Goal: Contribute content: Contribute content

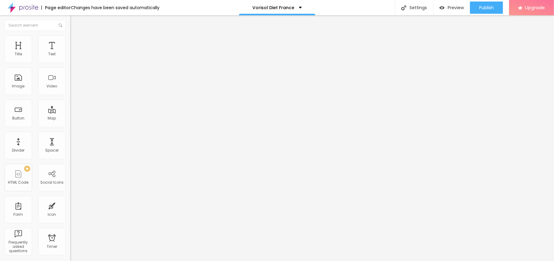
click at [70, 53] on span "Add image" at bounding box center [82, 49] width 25 height 5
click at [70, 67] on div "Image description (Alt)" at bounding box center [105, 59] width 70 height 15
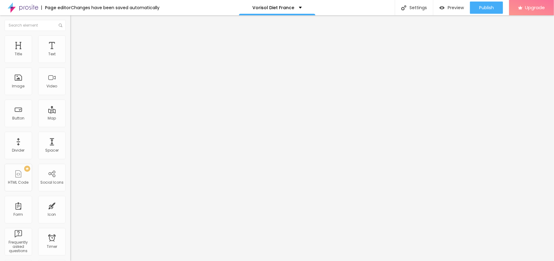
click at [70, 62] on input "text" at bounding box center [106, 59] width 73 height 6
paste input "Vorisol Diet France"
type input "Vorisol Diet France"
click at [70, 40] on li "Style" at bounding box center [105, 38] width 70 height 6
type input "95"
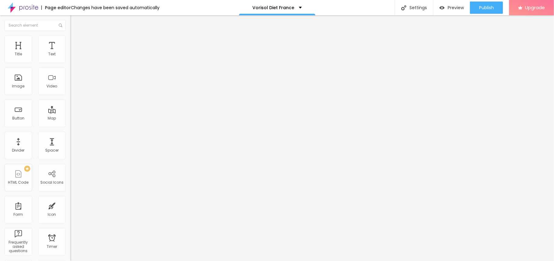
type input "95"
type input "90"
type input "85"
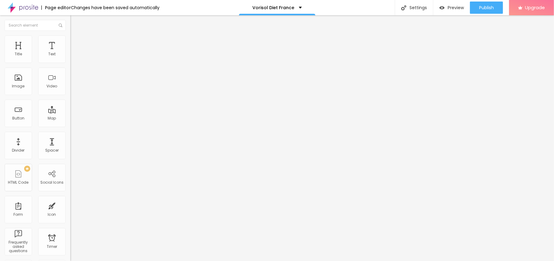
type input "80"
type input "75"
type input "70"
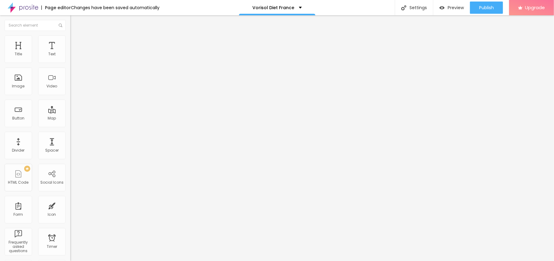
type input "70"
type input "55"
type input "50"
drag, startPoint x: 62, startPoint y: 65, endPoint x: 32, endPoint y: 67, distance: 29.7
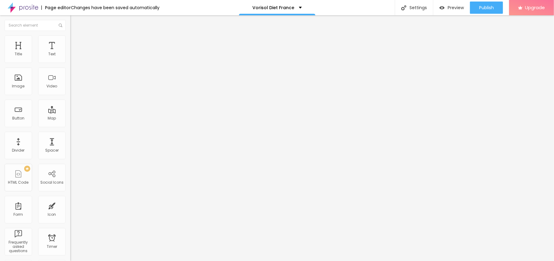
type input "50"
click at [70, 63] on input "range" at bounding box center [89, 60] width 39 height 5
drag, startPoint x: 9, startPoint y: 40, endPoint x: 16, endPoint y: 52, distance: 13.3
click at [70, 35] on li "Content" at bounding box center [105, 32] width 70 height 6
drag, startPoint x: 33, startPoint y: 164, endPoint x: 0, endPoint y: 174, distance: 34.5
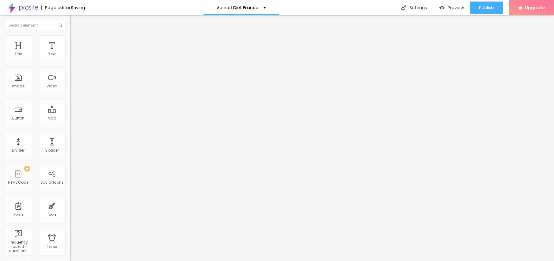
click at [70, 140] on div "Change image Image description (Alt) Vorisol Diet France Align Aspect Ratio Ori…" at bounding box center [105, 94] width 70 height 92
paste input "[URL][DOMAIN_NAME]"
type input "[URL][DOMAIN_NAME]"
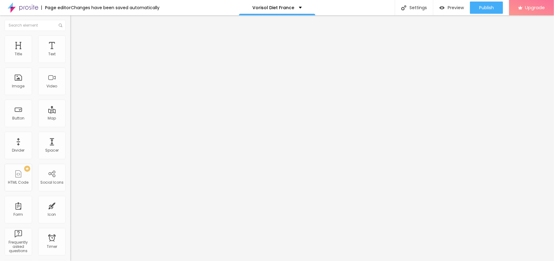
drag, startPoint x: 40, startPoint y: 71, endPoint x: 0, endPoint y: 70, distance: 40.4
click at [70, 70] on div "Text Click me Align Size Default Small Default Big Link URL https:// Open in ne…" at bounding box center [105, 92] width 70 height 89
paste input "😍👇ACHETER MAINTENANT😍👇"
type input "😍👇ACHETER MAINTENANT😍👇"
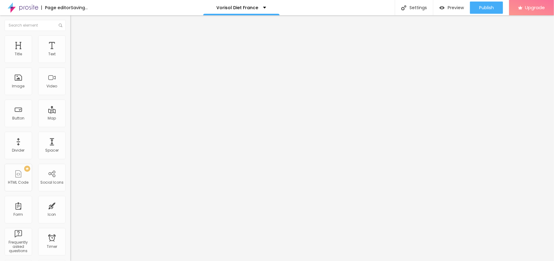
scroll to position [0, 0]
drag, startPoint x: 32, startPoint y: 127, endPoint x: 0, endPoint y: 137, distance: 33.3
click at [70, 137] on div "Text 😍👇ACHETER MAINTENANT😍👇 Align Size Default Small Default Big Link URL https…" at bounding box center [105, 92] width 70 height 89
type input "="
paste input "[URL][DOMAIN_NAME]"
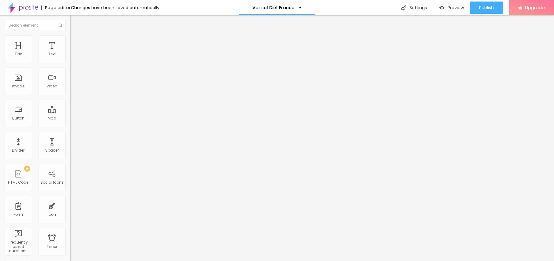
scroll to position [0, 20]
type input "[URL][DOMAIN_NAME]"
click at [70, 91] on button "button" at bounding box center [74, 87] width 9 height 6
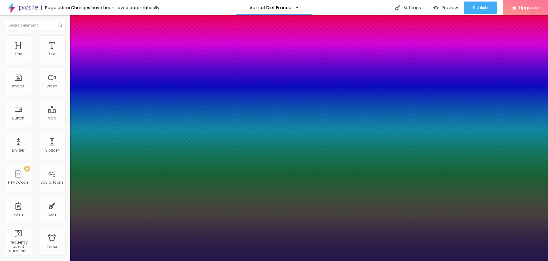
type input "1"
type input "15"
type input "1"
type input "16"
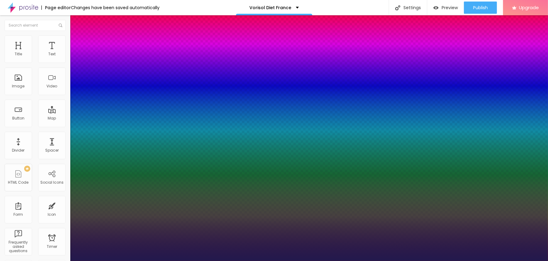
type input "16"
type input "1"
type input "17"
type input "1"
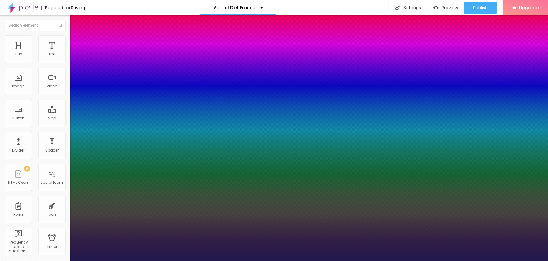
type input "20"
type input "1"
type input "23"
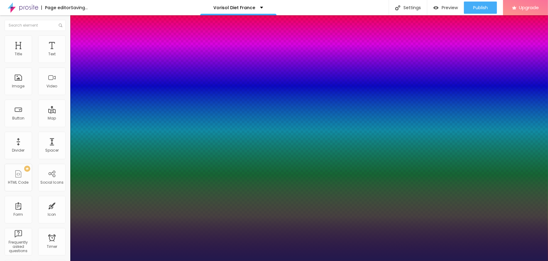
type input "1"
drag, startPoint x: 81, startPoint y: 173, endPoint x: 86, endPoint y: 172, distance: 4.9
type input "23"
click at [286, 261] on div at bounding box center [274, 261] width 548 height 0
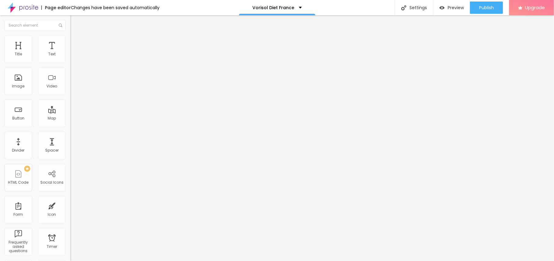
click at [70, 59] on button "button" at bounding box center [74, 55] width 9 height 6
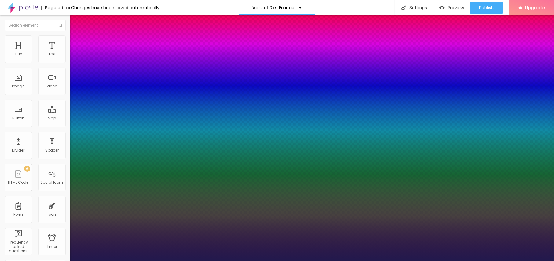
type input "18"
type input "1"
type input "25"
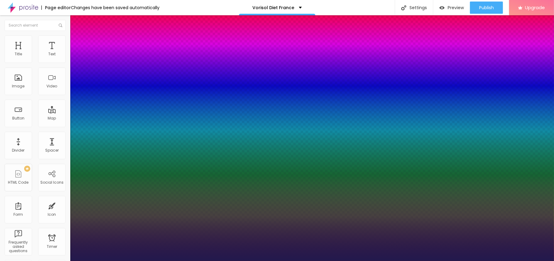
type input "1"
type input "26"
type input "1"
type input "27"
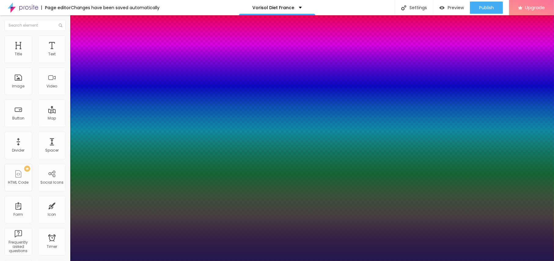
type input "27"
type input "1"
type input "26"
type input "1"
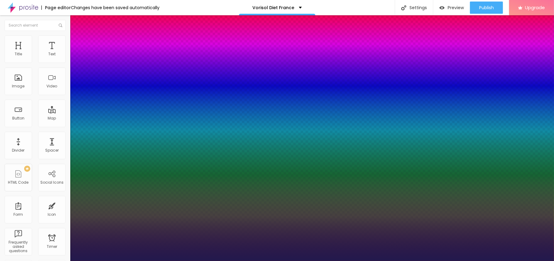
type input "24"
type input "1"
type input "21"
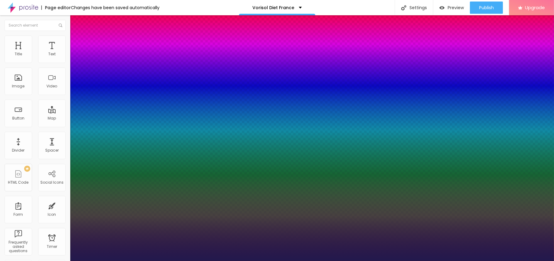
type input "1"
type input "19"
type input "1"
type input "20"
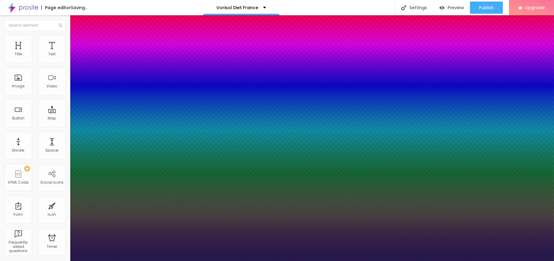
type input "20"
type input "1"
type input "21"
type input "1"
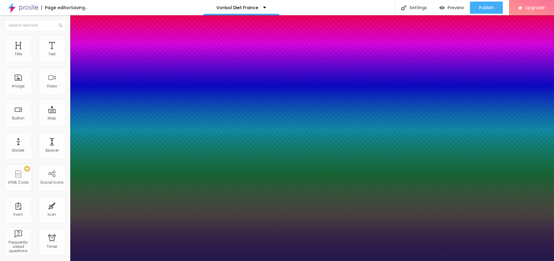
drag, startPoint x: 83, startPoint y: 102, endPoint x: 86, endPoint y: 103, distance: 3.4
type input "21"
type input "1"
click at [197, 261] on div at bounding box center [277, 261] width 554 height 0
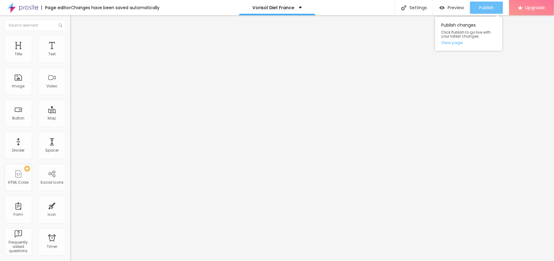
click at [487, 6] on span "Publish" at bounding box center [487, 7] width 15 height 5
click at [452, 43] on link "View page" at bounding box center [469, 43] width 55 height 4
